Goal: Find specific page/section: Find specific page/section

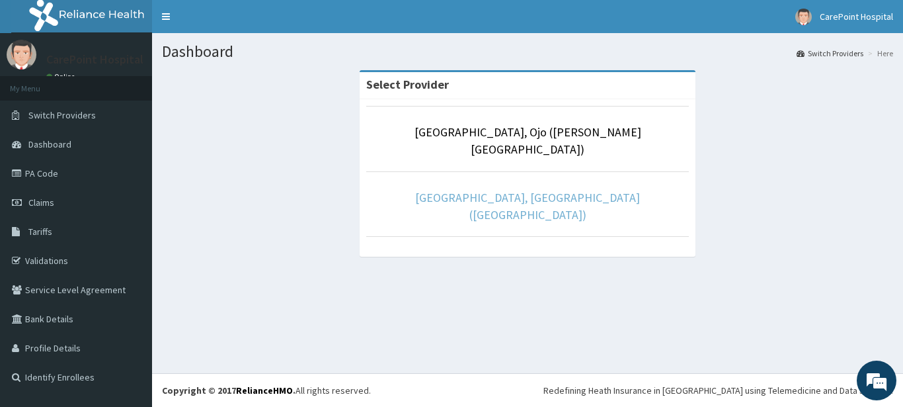
click at [598, 190] on link "[GEOGRAPHIC_DATA], [GEOGRAPHIC_DATA] ([GEOGRAPHIC_DATA])" at bounding box center [527, 206] width 225 height 32
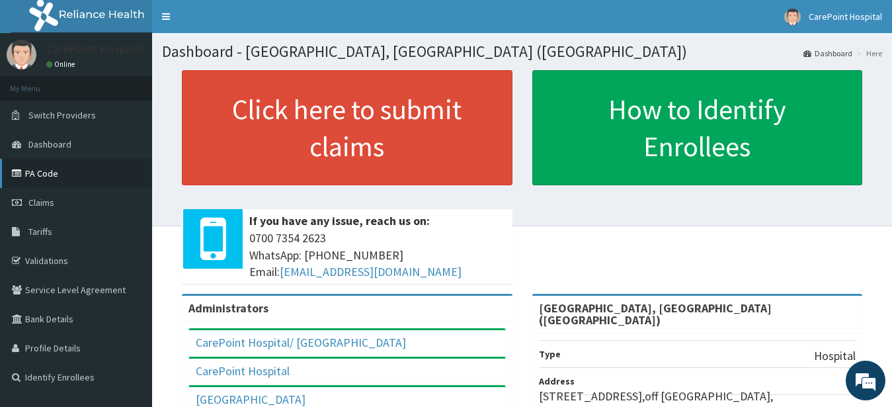
click at [27, 176] on link "PA Code" at bounding box center [76, 173] width 152 height 29
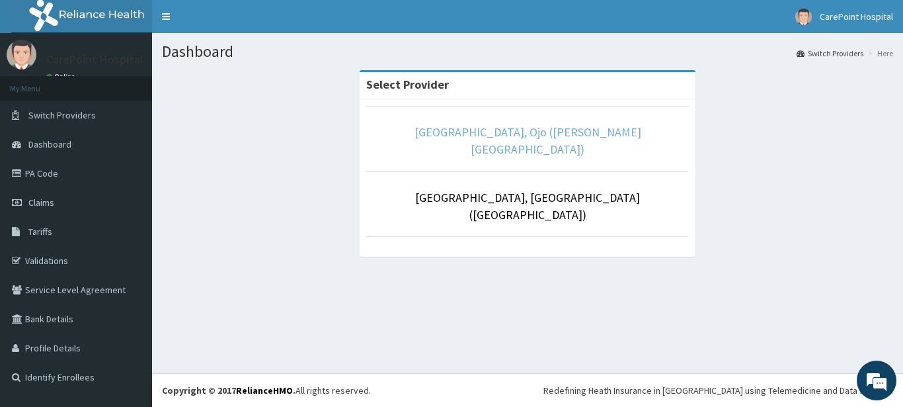
click at [551, 136] on link "[GEOGRAPHIC_DATA], Ojo ([PERSON_NAME][GEOGRAPHIC_DATA])" at bounding box center [528, 140] width 227 height 32
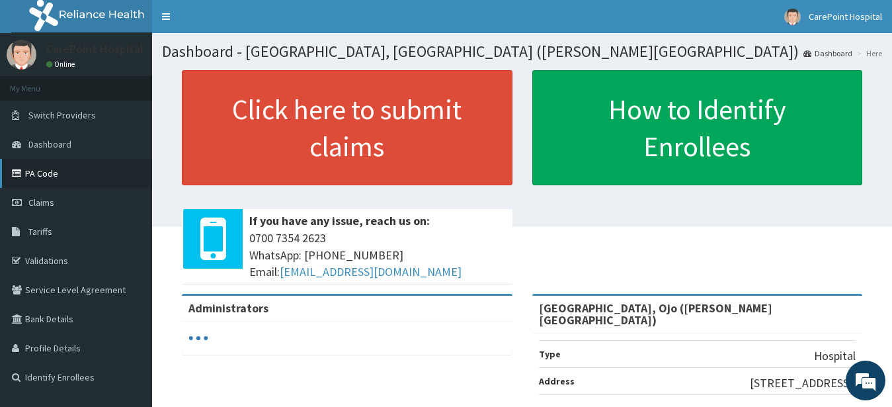
click at [50, 166] on link "PA Code" at bounding box center [76, 173] width 152 height 29
